Goal: Information Seeking & Learning: Learn about a topic

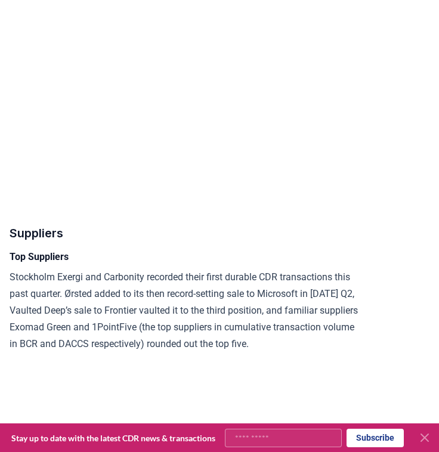
scroll to position [2024, 0]
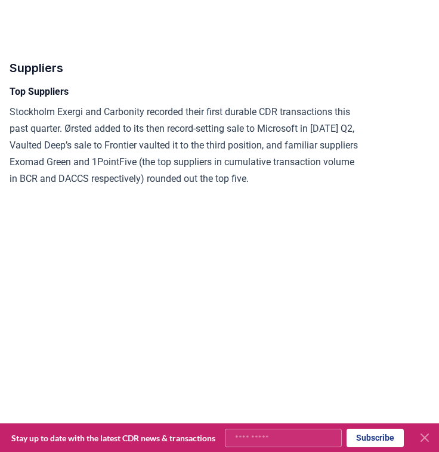
scroll to position [2200, 0]
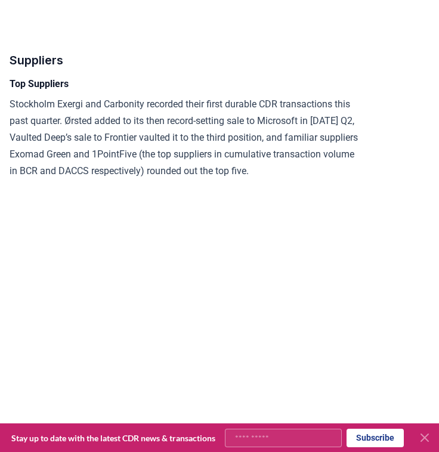
click at [352, 347] on div "Highlights Record Transaction Volume : We recorded 4.8M tonnes of durable CDR t…" at bounding box center [184, 387] width 349 height 4882
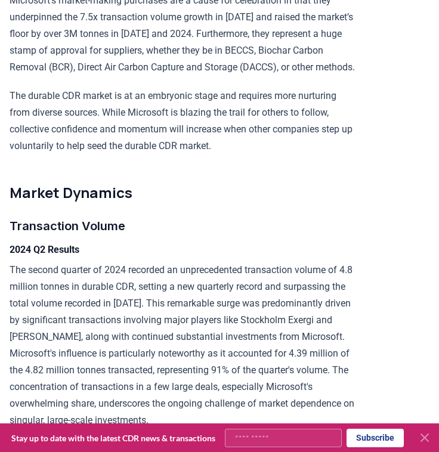
scroll to position [1179, 0]
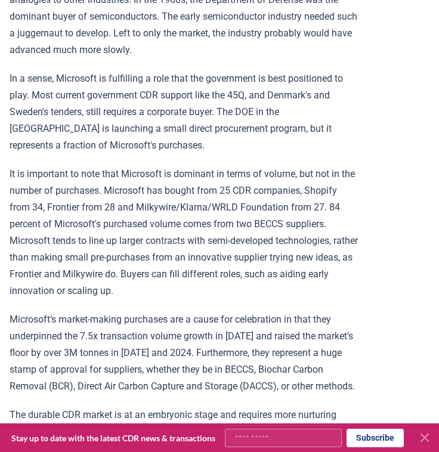
scroll to position [851, 0]
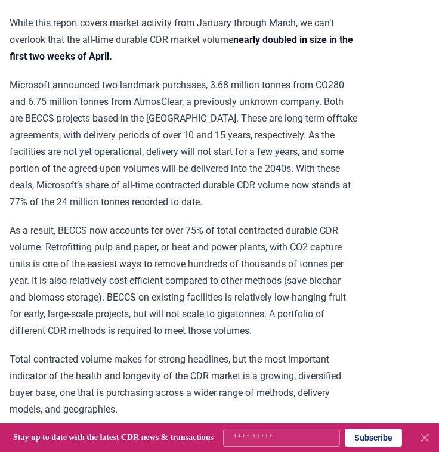
scroll to position [702, 0]
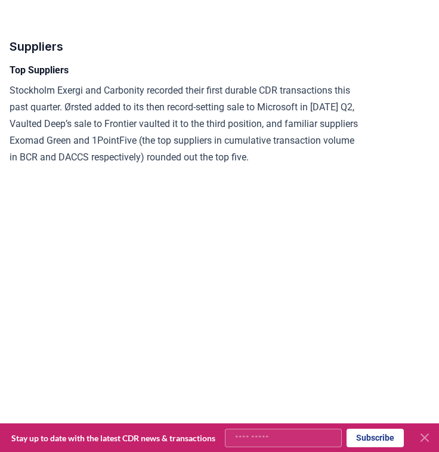
scroll to position [2213, 0]
